Goal: Information Seeking & Learning: Learn about a topic

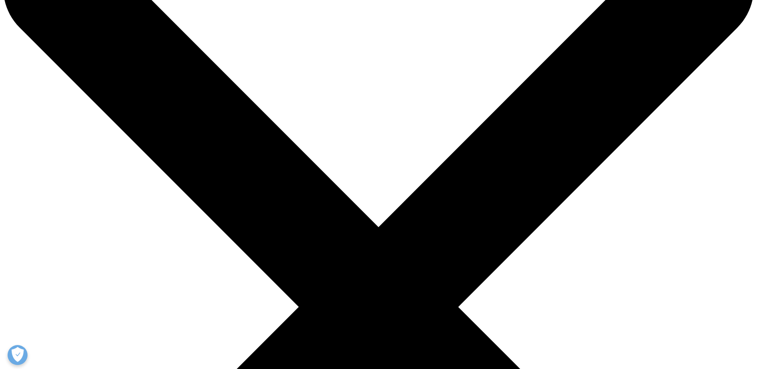
scroll to position [80, 0]
drag, startPoint x: 147, startPoint y: 86, endPoint x: 227, endPoint y: 89, distance: 80.7
drag, startPoint x: 228, startPoint y: 86, endPoint x: 143, endPoint y: 87, distance: 85.5
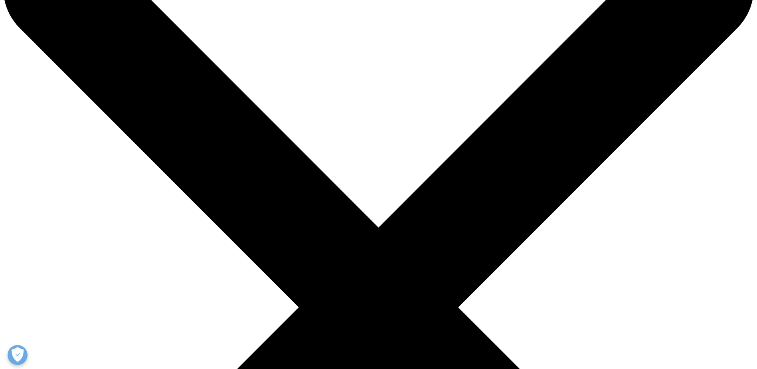
copy div "IQVIA Pharma Deals"
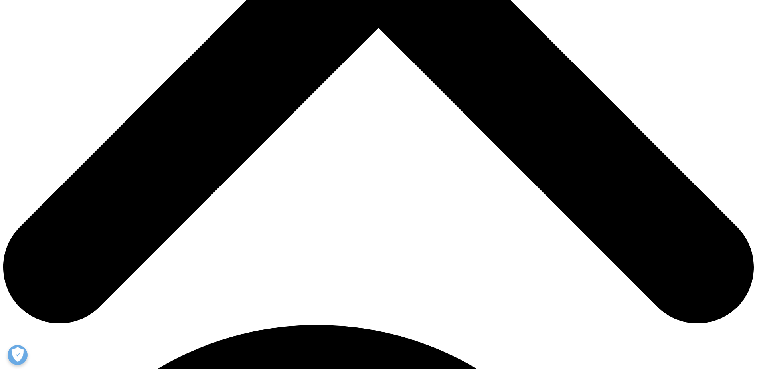
scroll to position [639, 0]
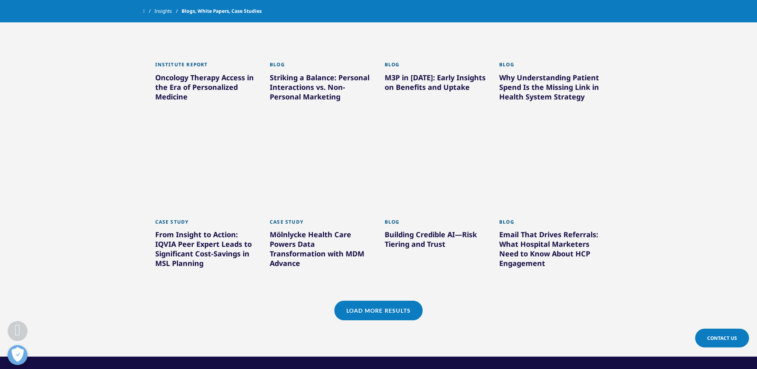
scroll to position [1078, 0]
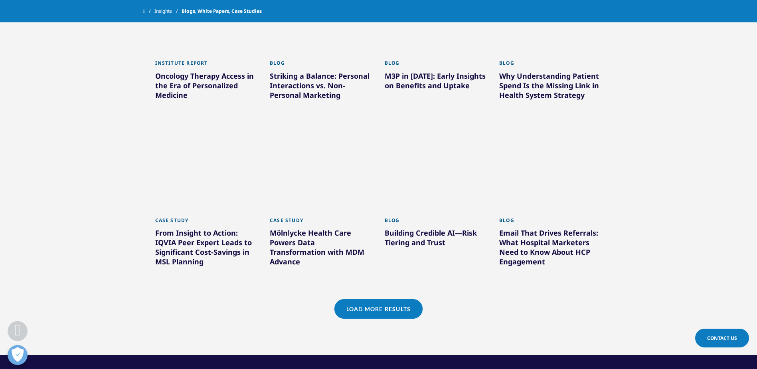
click at [369, 313] on link "Load More Results" at bounding box center [379, 309] width 88 height 20
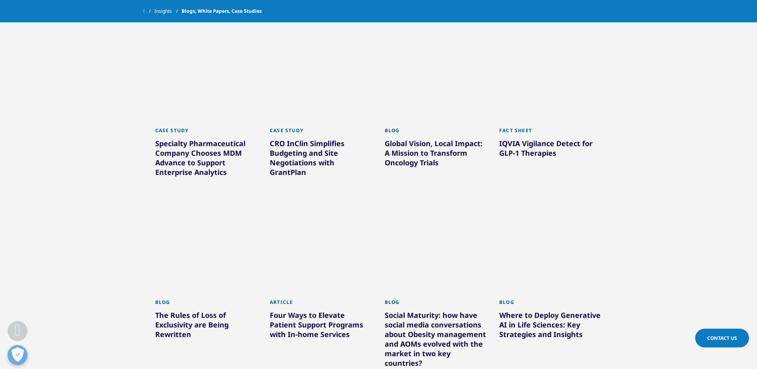
scroll to position [1597, 0]
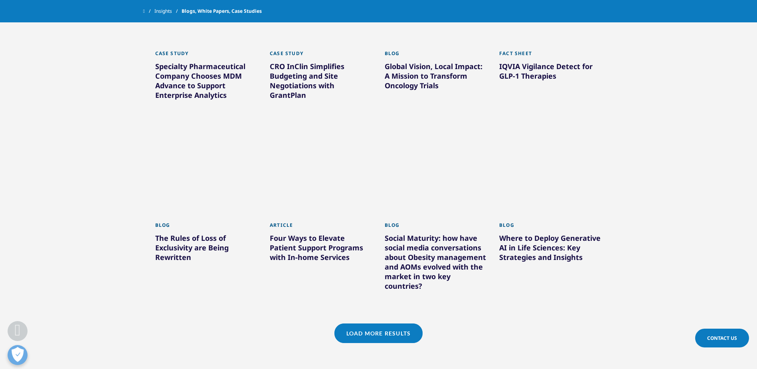
click at [374, 331] on link "Load More Results" at bounding box center [379, 333] width 88 height 20
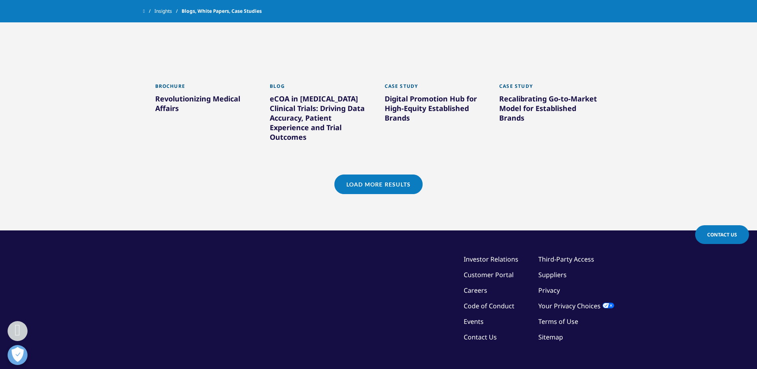
scroll to position [2153, 0]
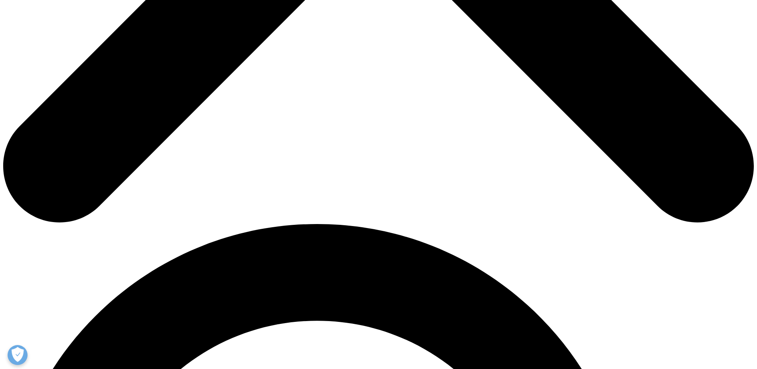
scroll to position [559, 0]
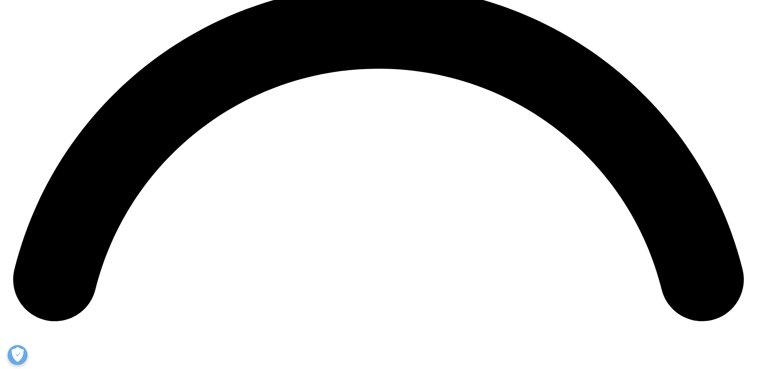
scroll to position [1637, 0]
